Goal: Transaction & Acquisition: Purchase product/service

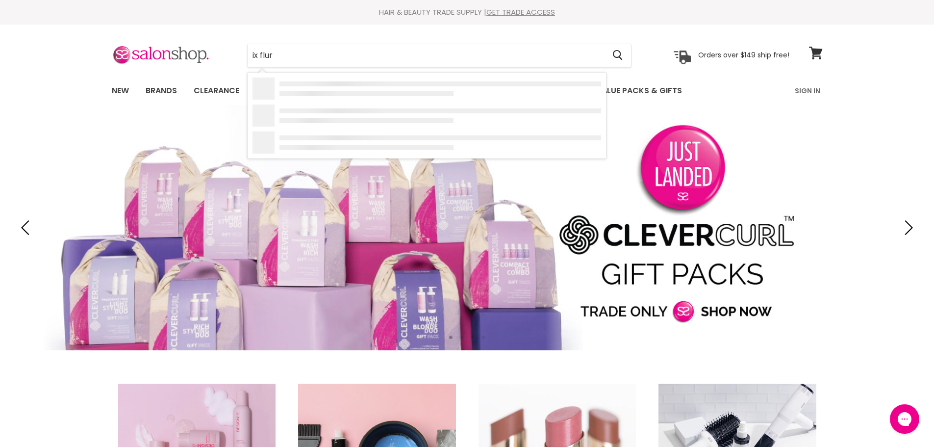
type input "ix fluro"
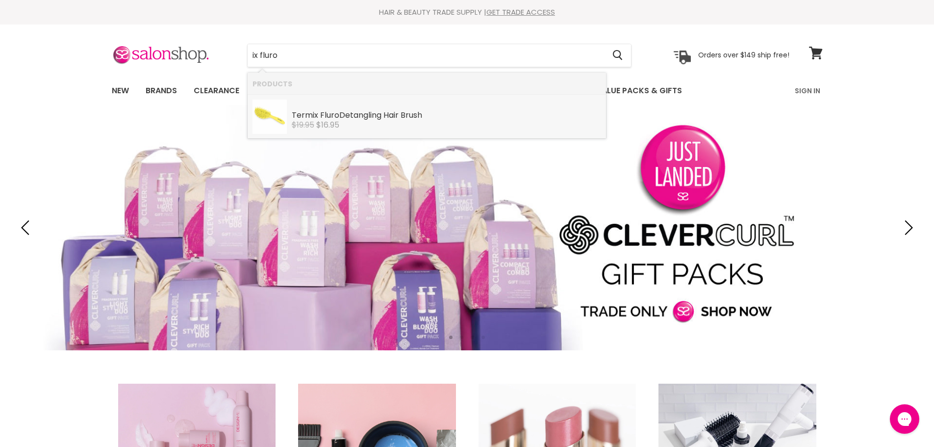
click at [347, 128] on div "$19.95 $16.95" at bounding box center [447, 125] width 310 height 9
